Goal: Transaction & Acquisition: Download file/media

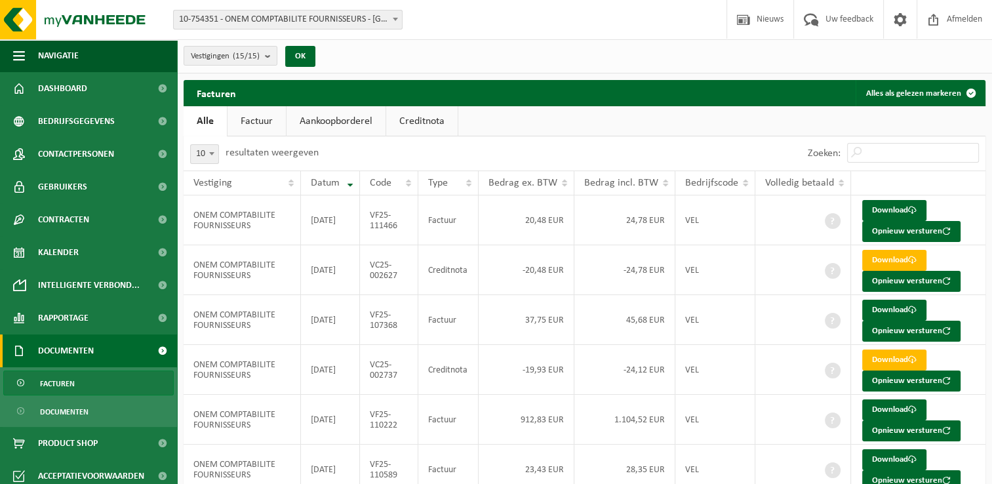
click at [204, 154] on span "10" at bounding box center [205, 154] width 28 height 18
select select "100"
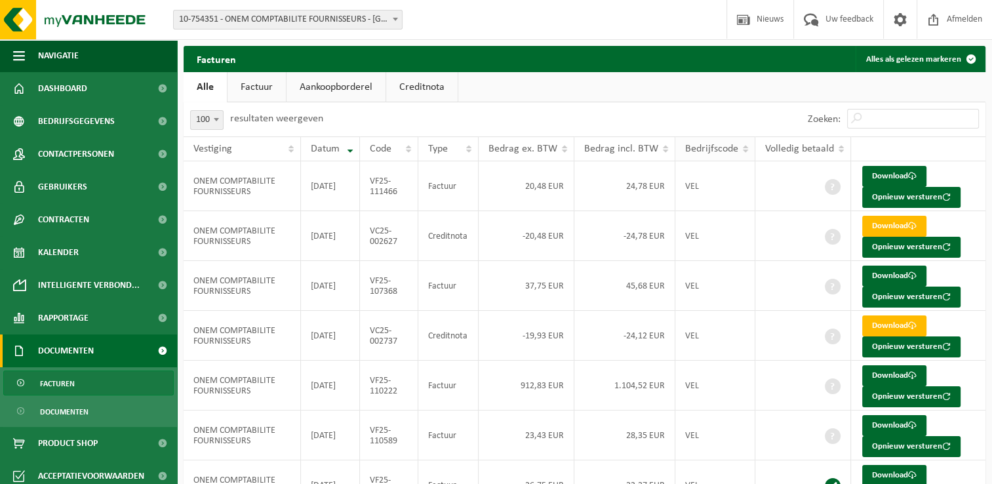
scroll to position [66, 0]
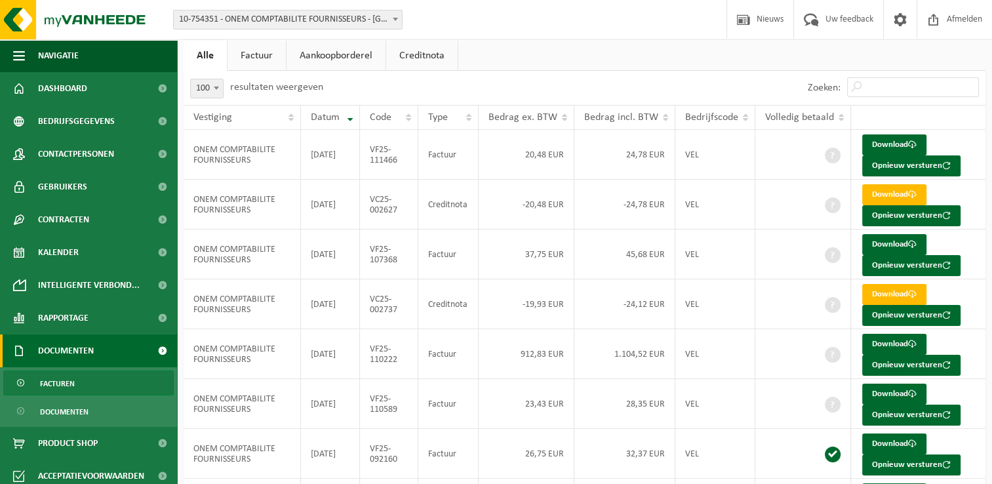
click at [419, 56] on link "Creditnota" at bounding box center [421, 56] width 71 height 30
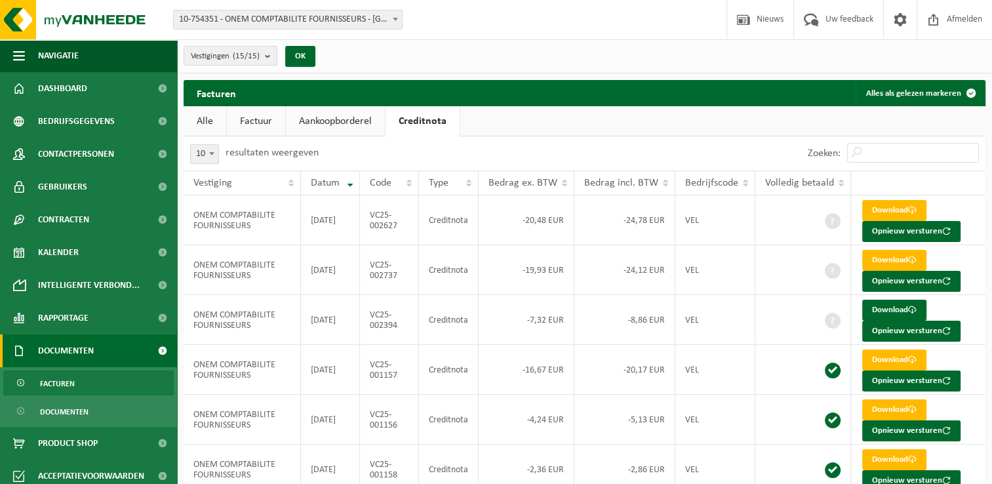
click at [240, 119] on link "Factuur" at bounding box center [256, 121] width 58 height 30
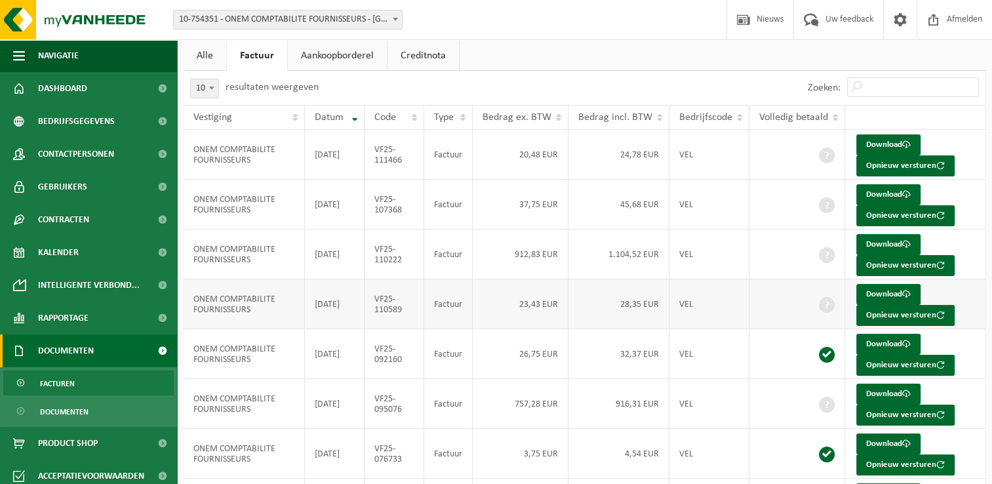
scroll to position [131, 0]
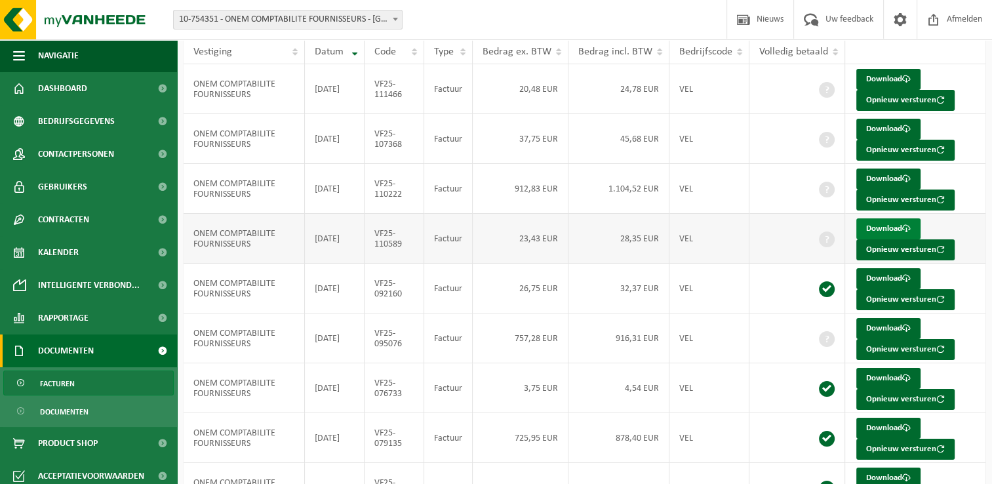
click at [885, 229] on link "Download" at bounding box center [888, 228] width 64 height 21
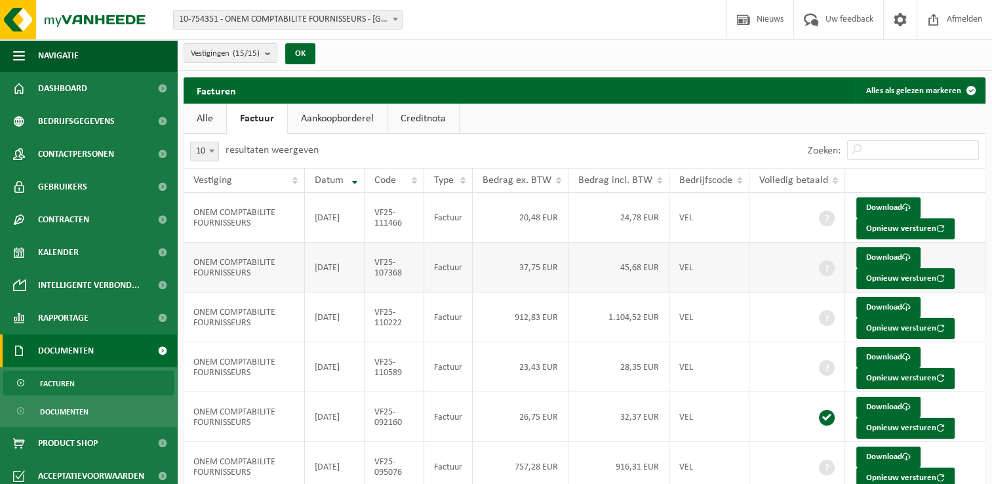
scroll to position [0, 0]
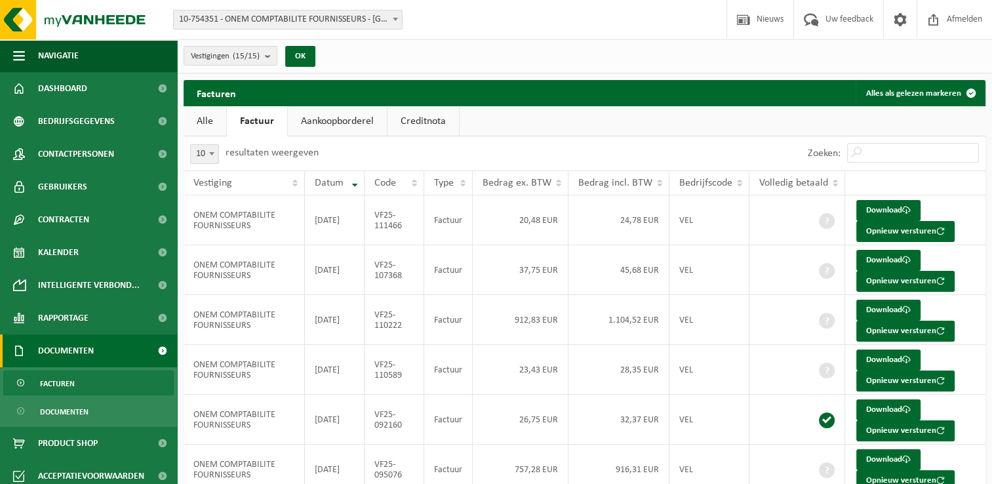
click at [405, 125] on link "Creditnota" at bounding box center [422, 121] width 71 height 30
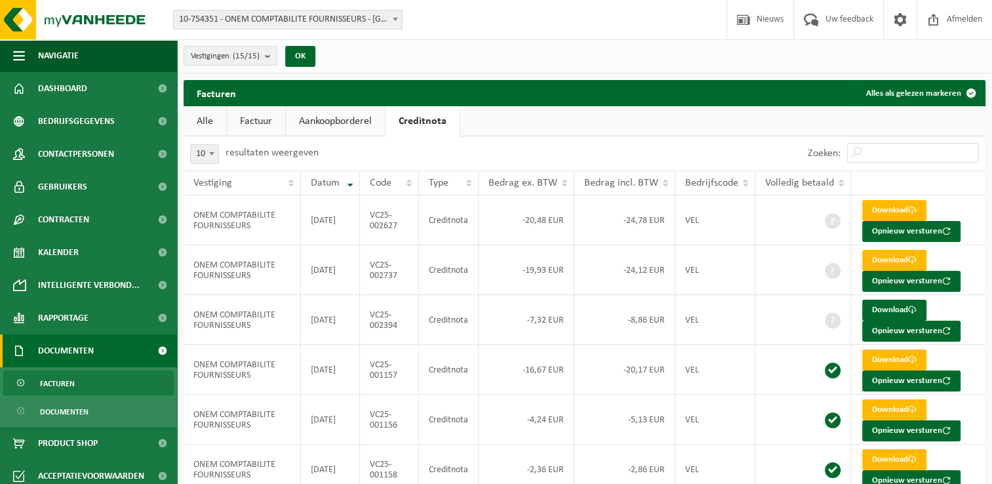
click at [207, 121] on link "Alle" at bounding box center [205, 121] width 43 height 30
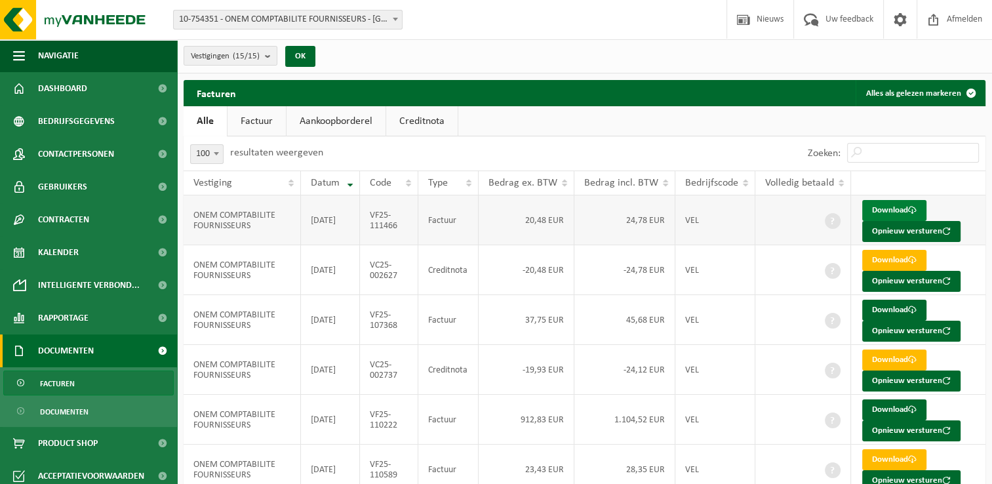
click at [908, 210] on span at bounding box center [912, 210] width 9 height 9
click at [441, 119] on link "Creditnota" at bounding box center [421, 121] width 71 height 30
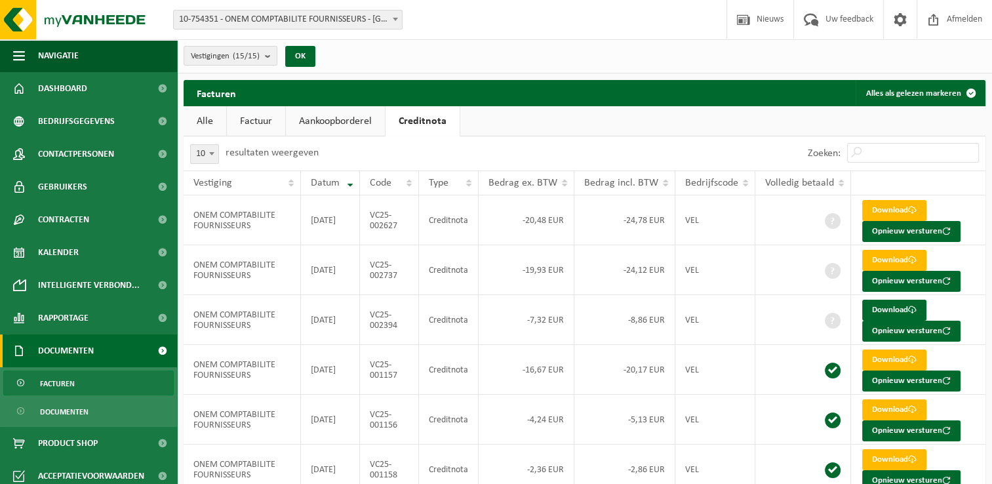
click at [212, 119] on link "Alle" at bounding box center [205, 121] width 43 height 30
